Goal: Check status: Check status

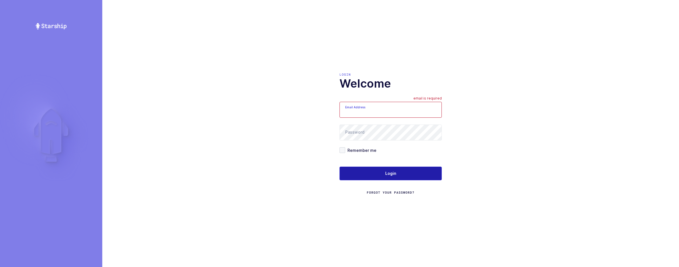
type input "[EMAIL_ADDRESS][DOMAIN_NAME]"
click at [398, 178] on button "Login" at bounding box center [391, 174] width 102 height 14
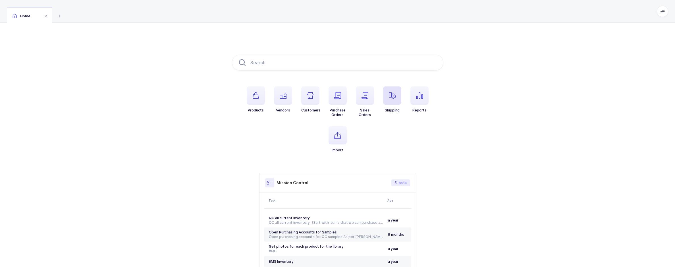
click at [398, 99] on span "button" at bounding box center [392, 95] width 18 height 18
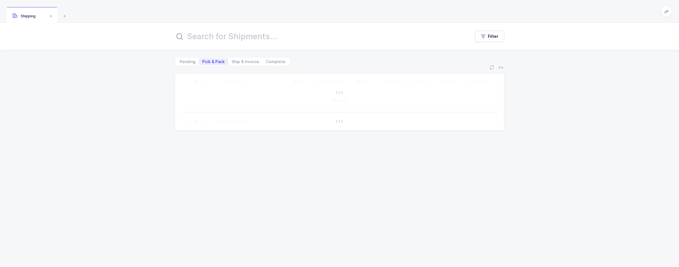
click at [225, 41] on input "text" at bounding box center [319, 37] width 289 height 14
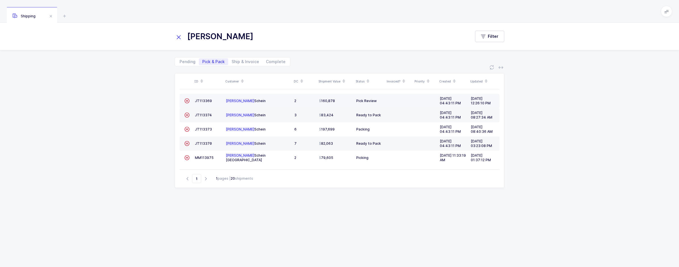
type input "[PERSON_NAME]"
click at [205, 103] on td "JT113369" at bounding box center [208, 101] width 31 height 14
click at [203, 102] on span "JT113369" at bounding box center [203, 101] width 17 height 4
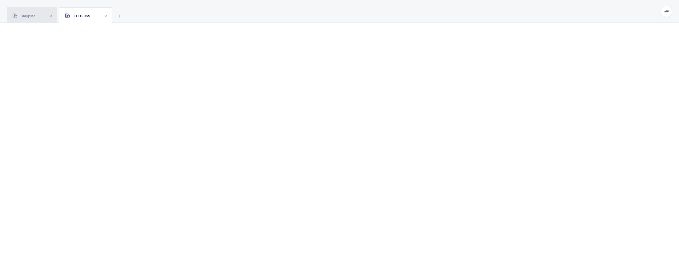
click at [19, 15] on span "Shipping" at bounding box center [24, 16] width 23 height 4
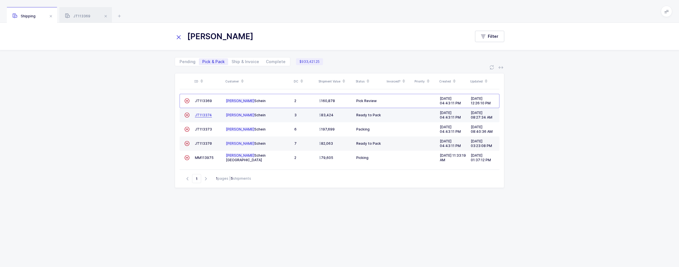
click at [200, 114] on span "JT113374" at bounding box center [203, 115] width 17 height 4
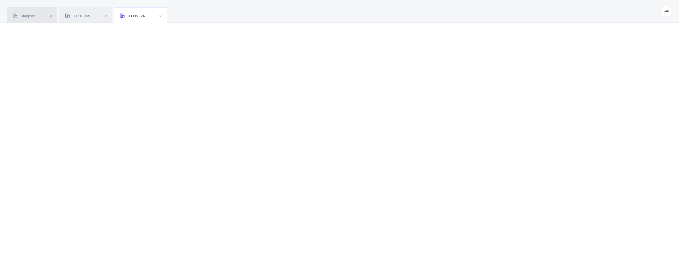
click at [27, 16] on span "Shipping" at bounding box center [24, 16] width 23 height 4
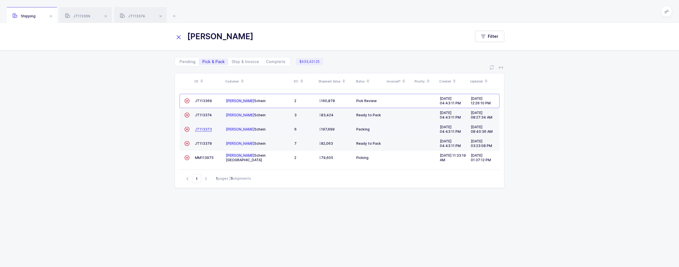
click at [210, 128] on span "JT113373" at bounding box center [203, 129] width 17 height 4
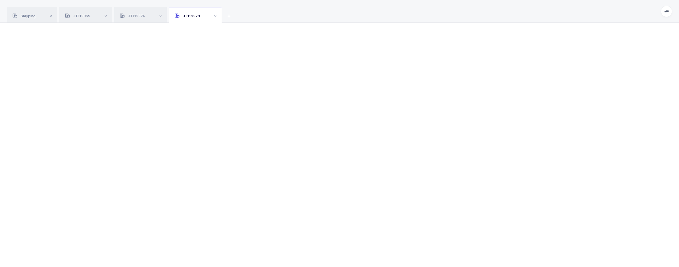
click at [14, 5] on div "Shipping JT113369 JT113374 JT113373" at bounding box center [339, 11] width 679 height 23
click at [19, 12] on div "Shipping" at bounding box center [32, 15] width 50 height 16
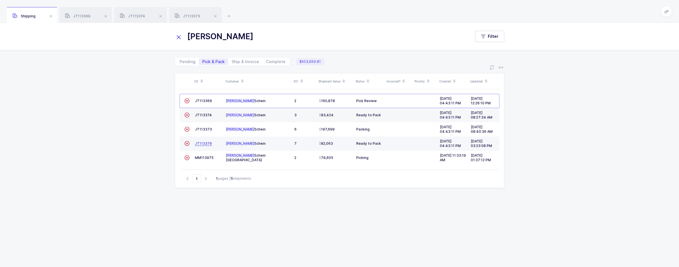
click at [201, 142] on span "JT113370" at bounding box center [203, 143] width 17 height 4
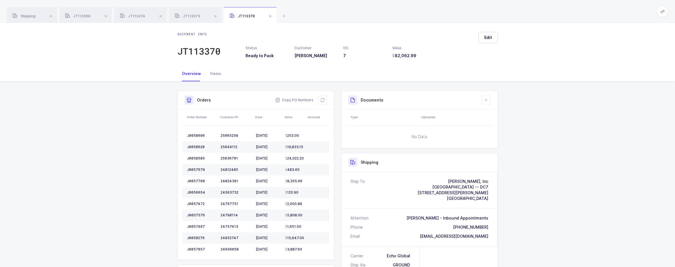
click at [38, 20] on div "Shipping" at bounding box center [32, 15] width 50 height 16
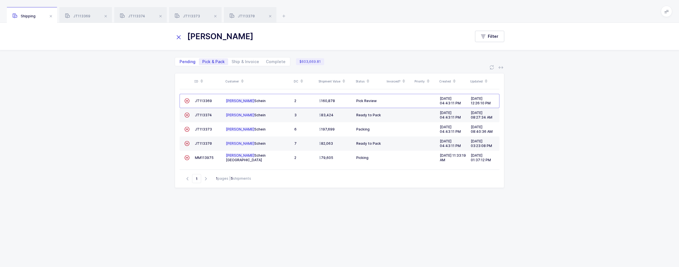
click at [188, 59] on span "Pending" at bounding box center [187, 61] width 23 height 7
click at [180, 59] on input "Pending" at bounding box center [178, 60] width 4 height 4
radio input "true"
radio input "false"
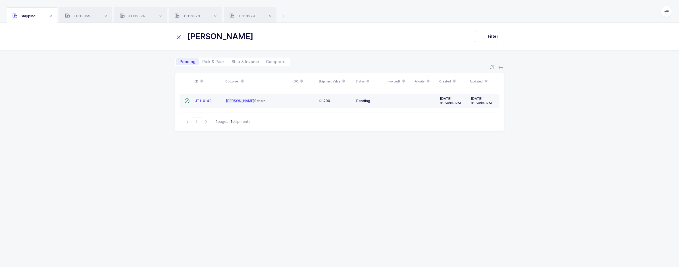
click at [205, 100] on span "JT110148" at bounding box center [203, 101] width 17 height 4
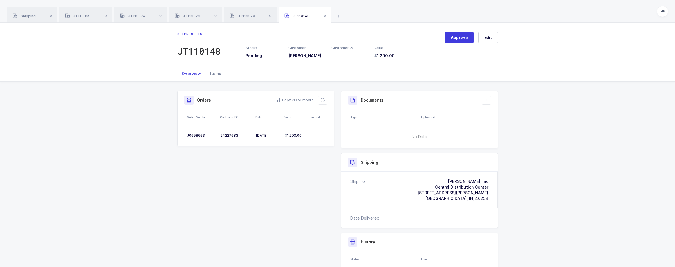
click at [214, 76] on div "Items" at bounding box center [215, 73] width 20 height 15
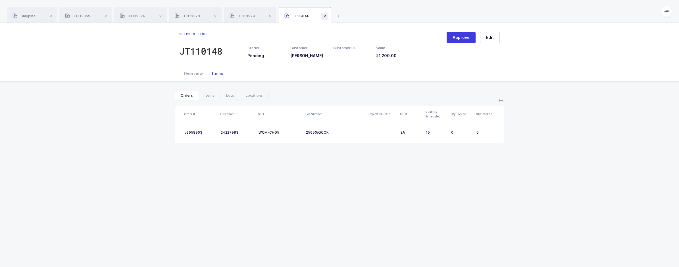
click at [323, 17] on span at bounding box center [324, 16] width 7 height 7
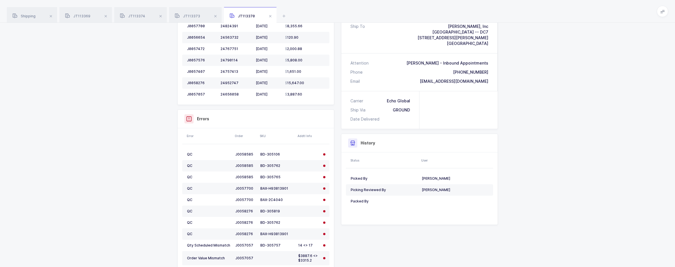
scroll to position [170, 0]
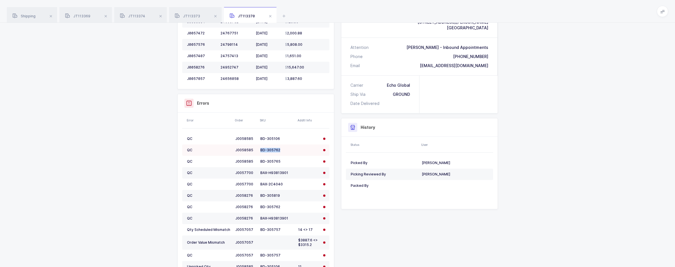
drag, startPoint x: 280, startPoint y: 148, endPoint x: 259, endPoint y: 149, distance: 20.5
click at [259, 149] on td "BD-305762" at bounding box center [277, 149] width 38 height 11
copy div "BD-305762"
drag, startPoint x: 291, startPoint y: 172, endPoint x: 261, endPoint y: 172, distance: 30.4
click at [261, 172] on div "BAX-H93813901" at bounding box center [276, 172] width 33 height 5
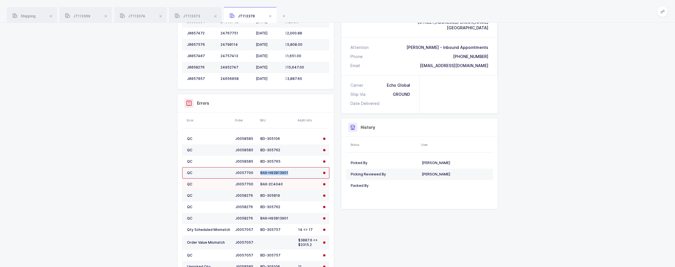
copy div "BAX-H93813901"
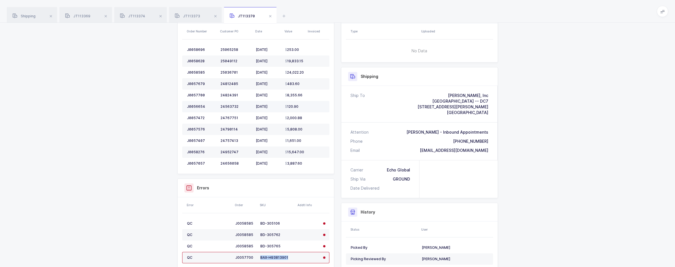
scroll to position [85, 0]
click at [190, 14] on div "JT113373" at bounding box center [195, 15] width 53 height 16
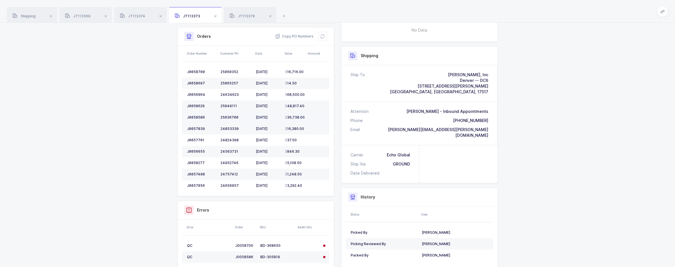
scroll to position [227, 0]
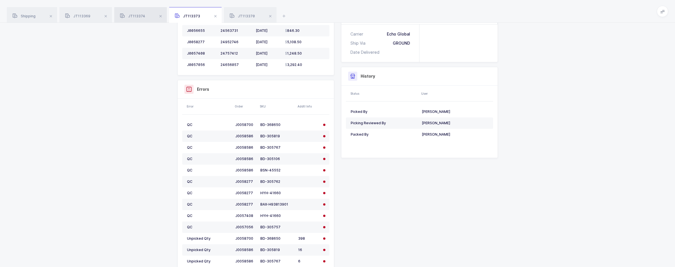
click at [143, 18] on span "JT113374" at bounding box center [132, 16] width 25 height 4
